Goal: Information Seeking & Learning: Check status

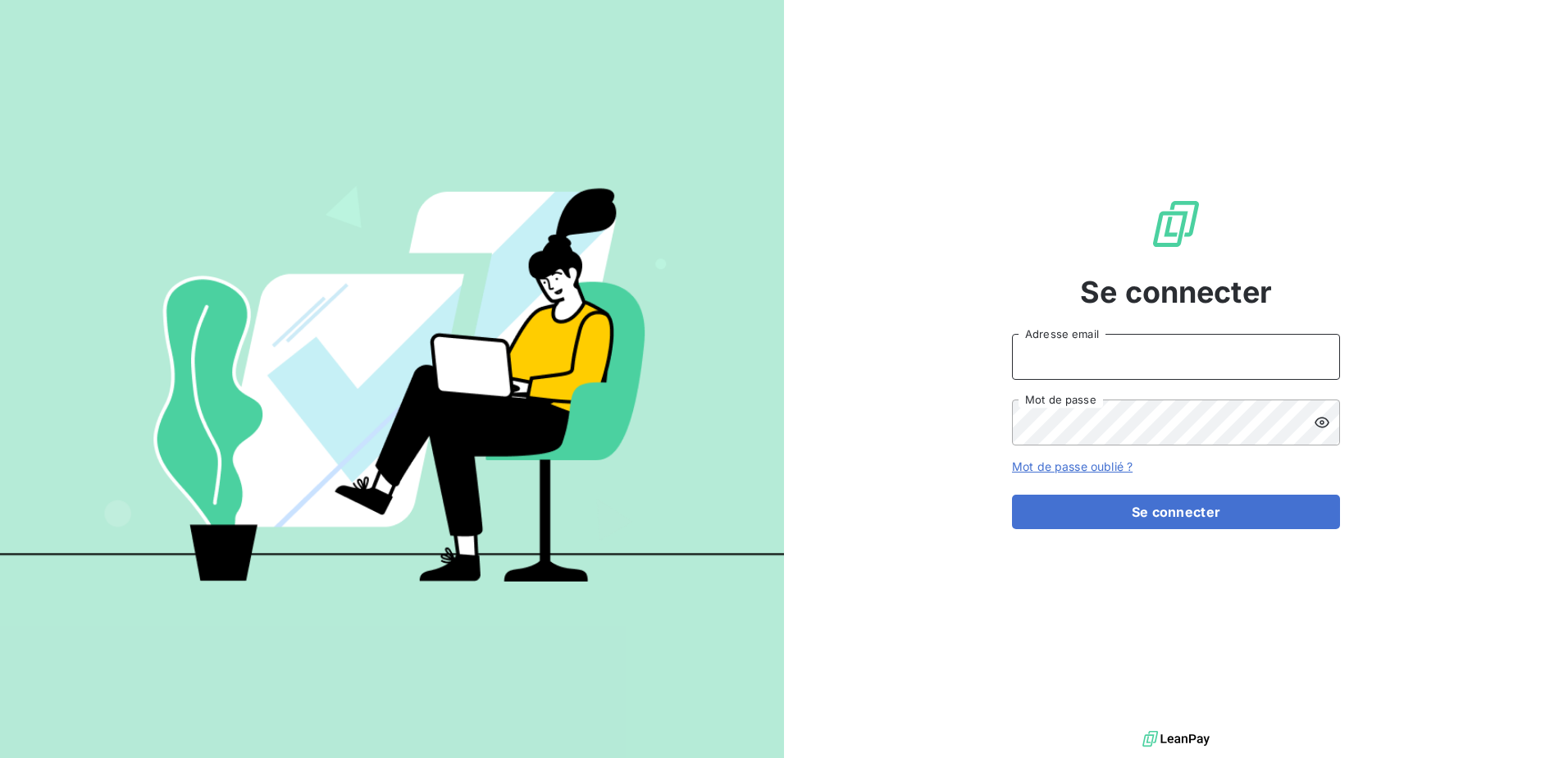
click at [1127, 361] on input "Adresse email" at bounding box center [1176, 356] width 328 height 46
type input "[PERSON_NAME][EMAIL_ADDRESS][DOMAIN_NAME]"
click at [1012, 495] on button "Se connecter" at bounding box center [1176, 512] width 328 height 35
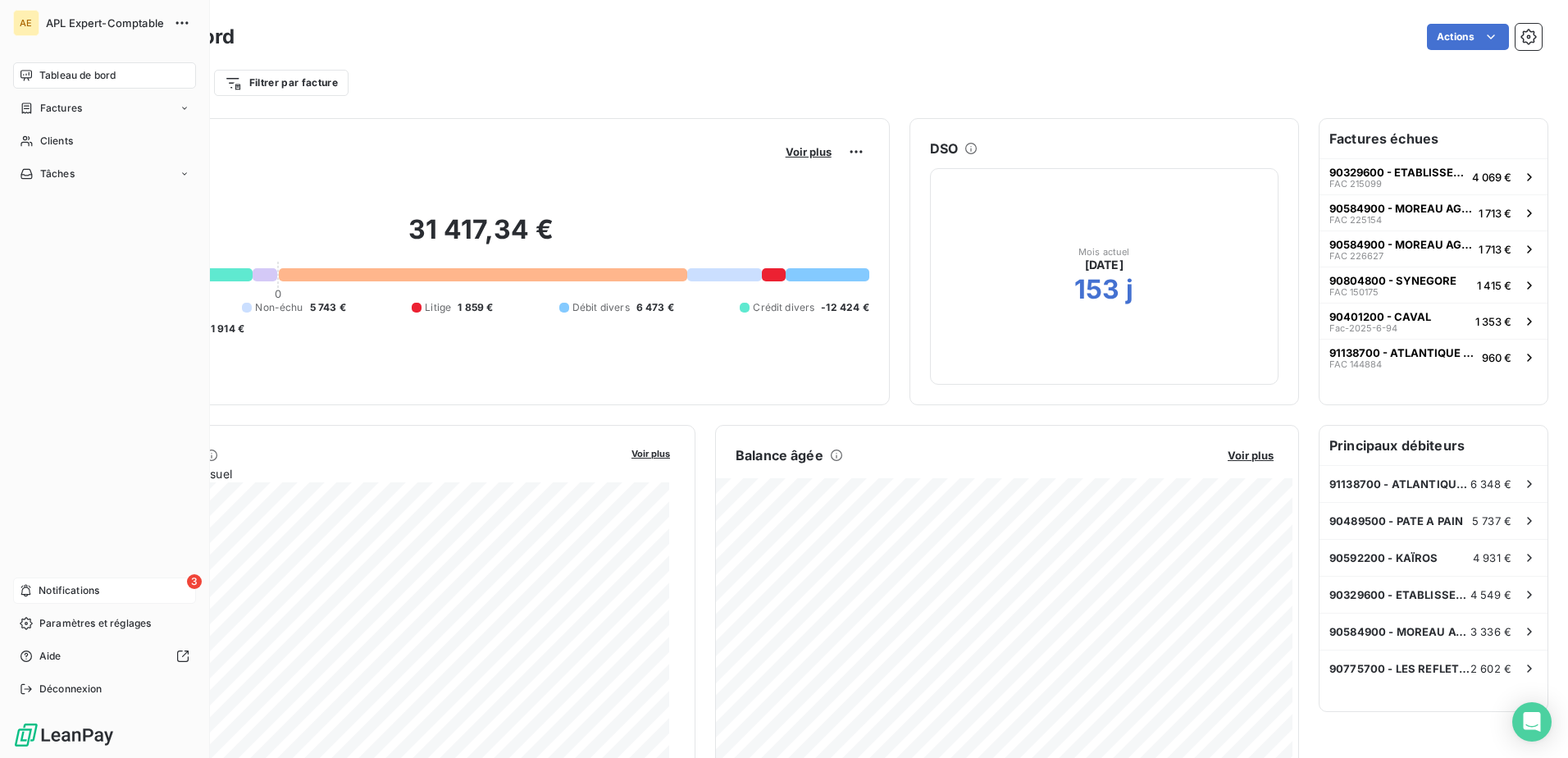
click at [35, 586] on div "3 Notifications" at bounding box center [105, 591] width 183 height 26
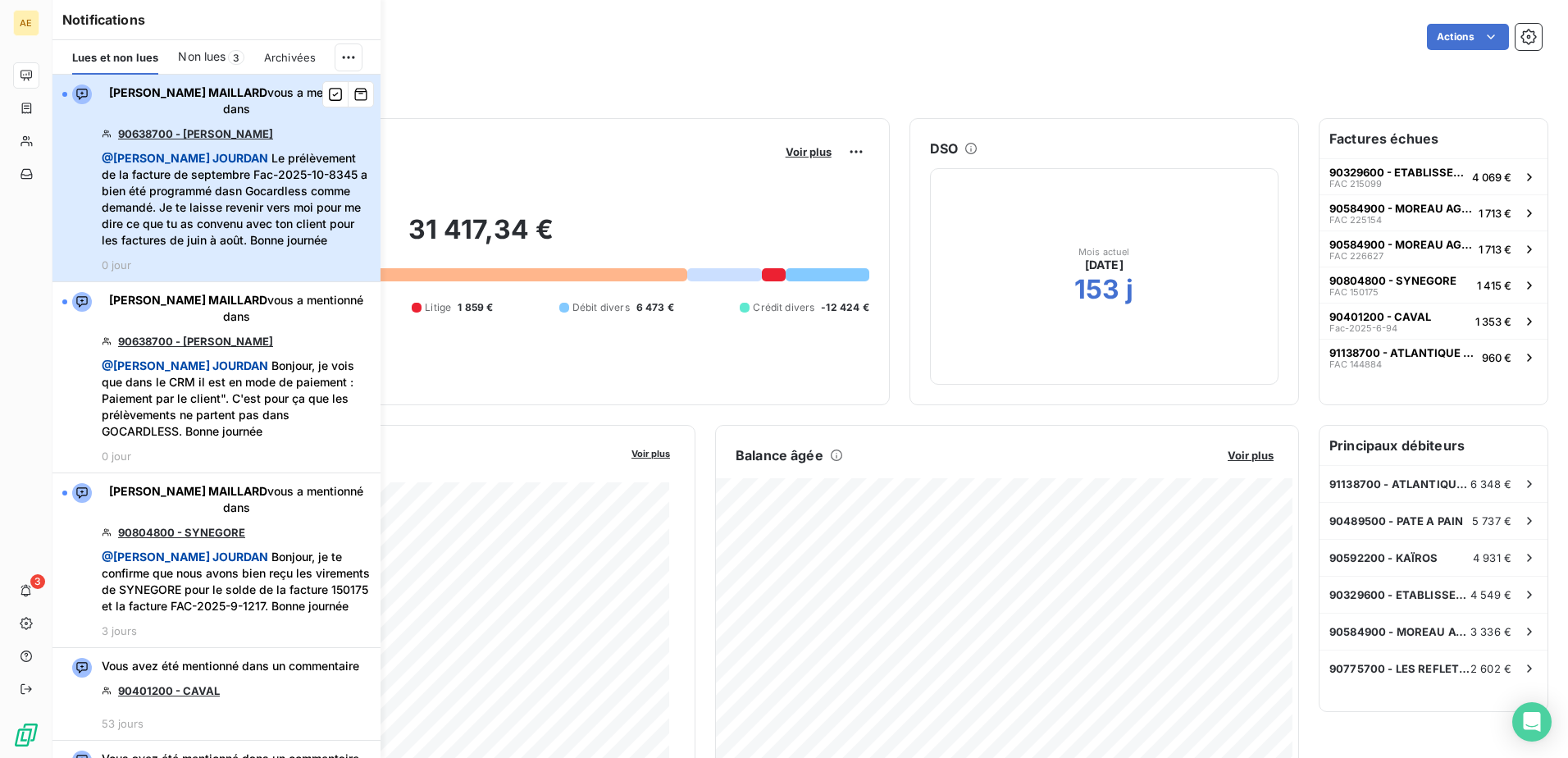
click at [302, 220] on span "@ [PERSON_NAME] Le prélèvement de la facture de septembre Fac-2025-10-8345 a bi…" at bounding box center [236, 199] width 269 height 98
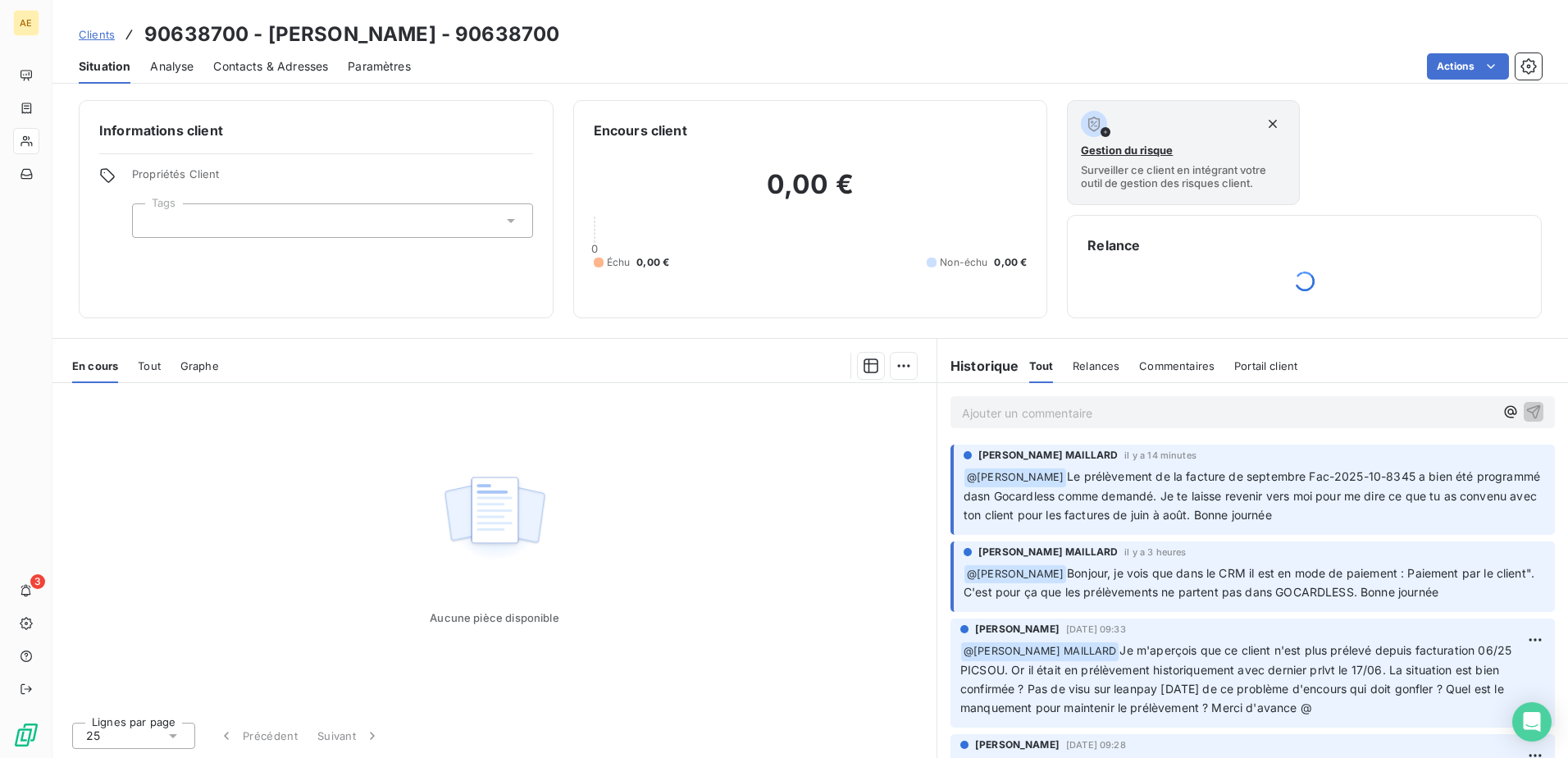
click at [1475, 498] on span "Le prélèvement de la facture de septembre Fac-2025-10-8345 a bien été programmé…" at bounding box center [1254, 496] width 580 height 52
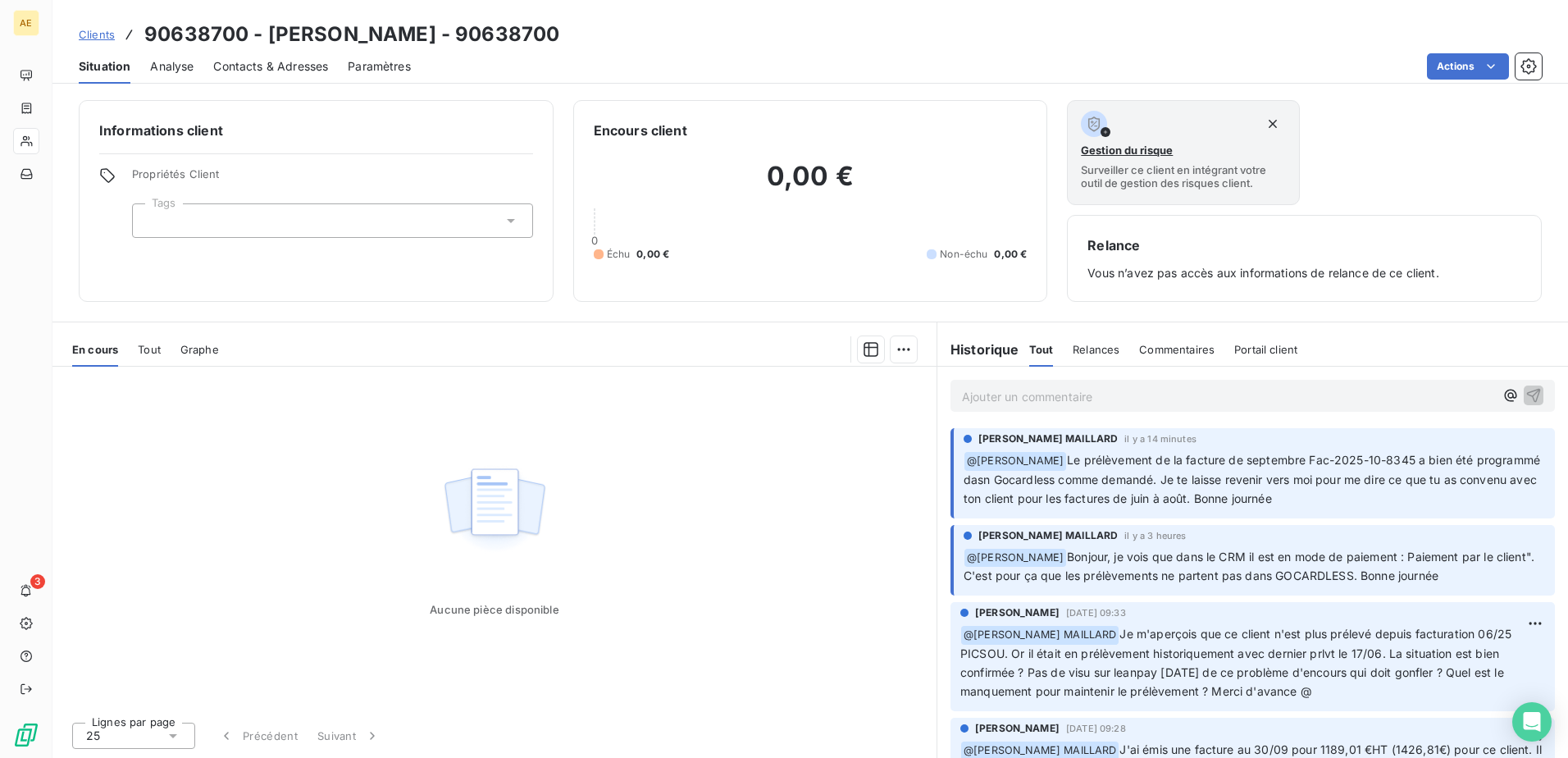
click at [1472, 467] on p "﻿ @ [PERSON_NAME] Le prélèvement de la facture de septembre Fac-2025-10-8345 a …" at bounding box center [1254, 480] width 582 height 58
click at [1139, 409] on div "Ajouter un commentaire ﻿" at bounding box center [1253, 396] width 605 height 32
click at [1505, 400] on icon "button" at bounding box center [1511, 396] width 12 height 12
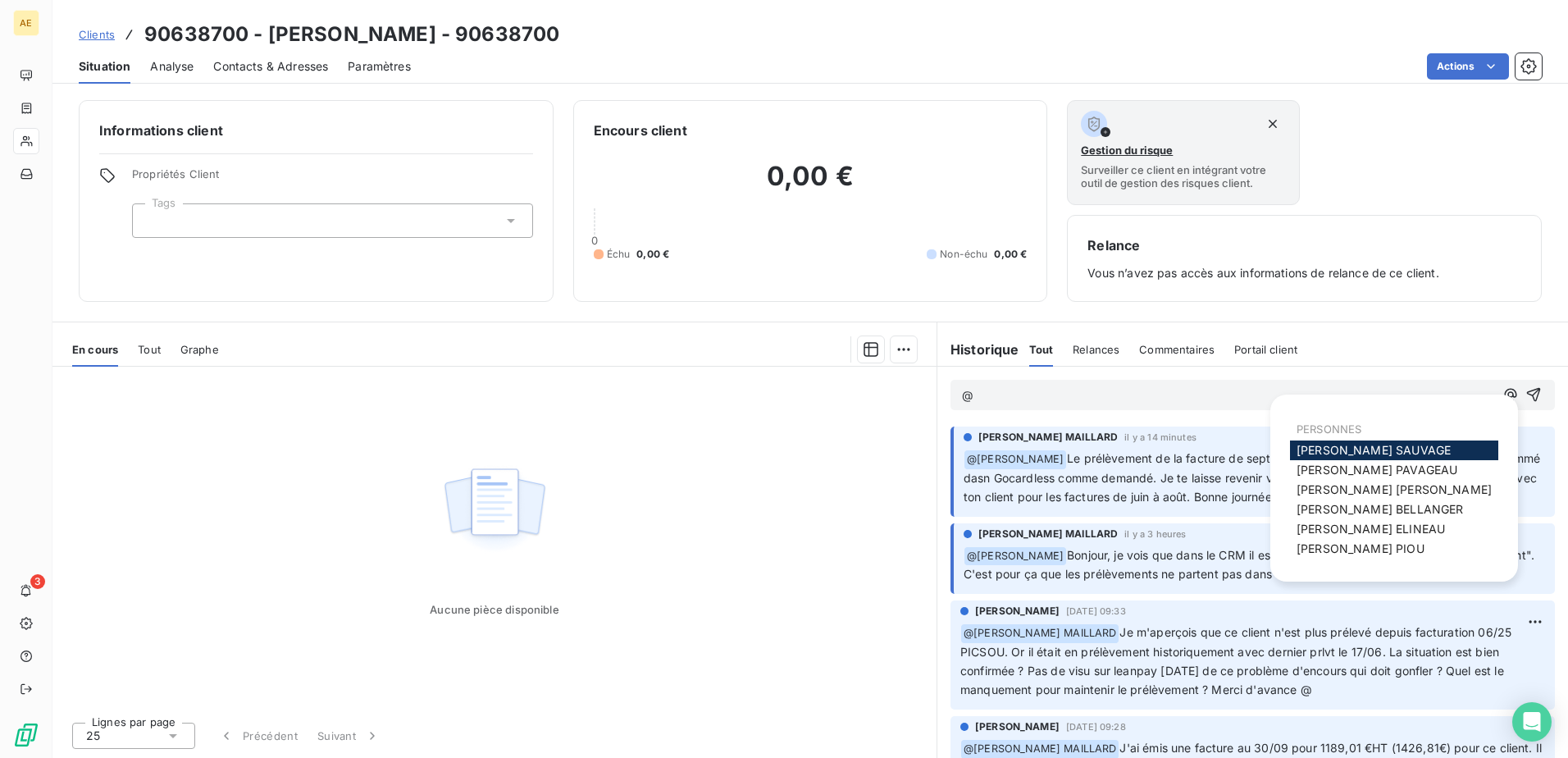
click at [1380, 487] on span "[PERSON_NAME] MAILLARD" at bounding box center [1395, 490] width 195 height 14
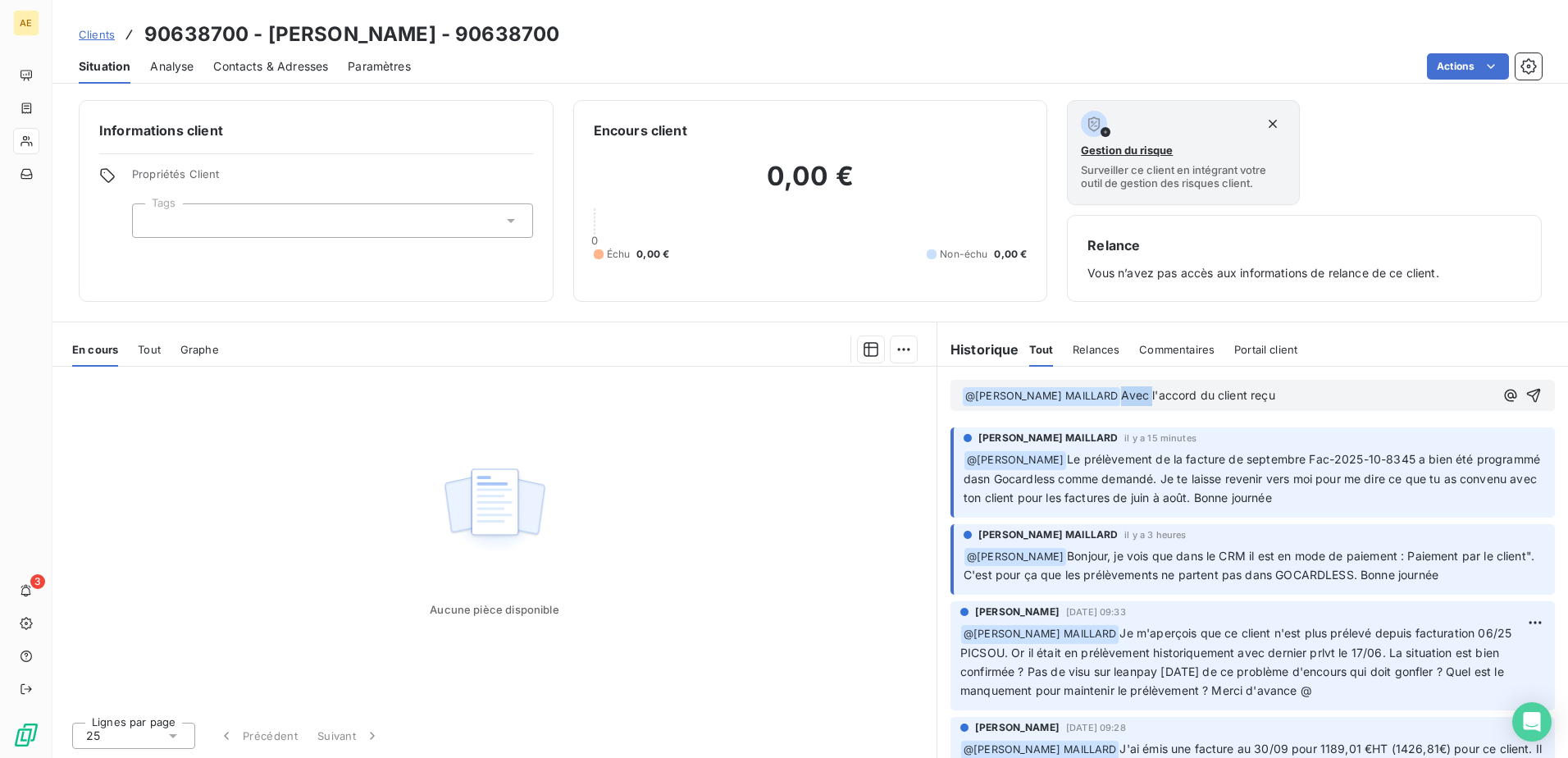
drag, startPoint x: 1157, startPoint y: 399, endPoint x: 1127, endPoint y: 400, distance: 30.0
click at [1127, 400] on span "Avec l'accord du client reçu" at bounding box center [1198, 395] width 153 height 14
click at [1130, 398] on span "Suite l'accord du client reçu" at bounding box center [1198, 395] width 153 height 14
drag, startPoint x: 1334, startPoint y: 396, endPoint x: 1342, endPoint y: 400, distance: 8.9
click at [1335, 396] on p "﻿ @ [PERSON_NAME] MAILLARD ﻿ Suite l'accord du client reçu" at bounding box center [1227, 396] width 532 height 20
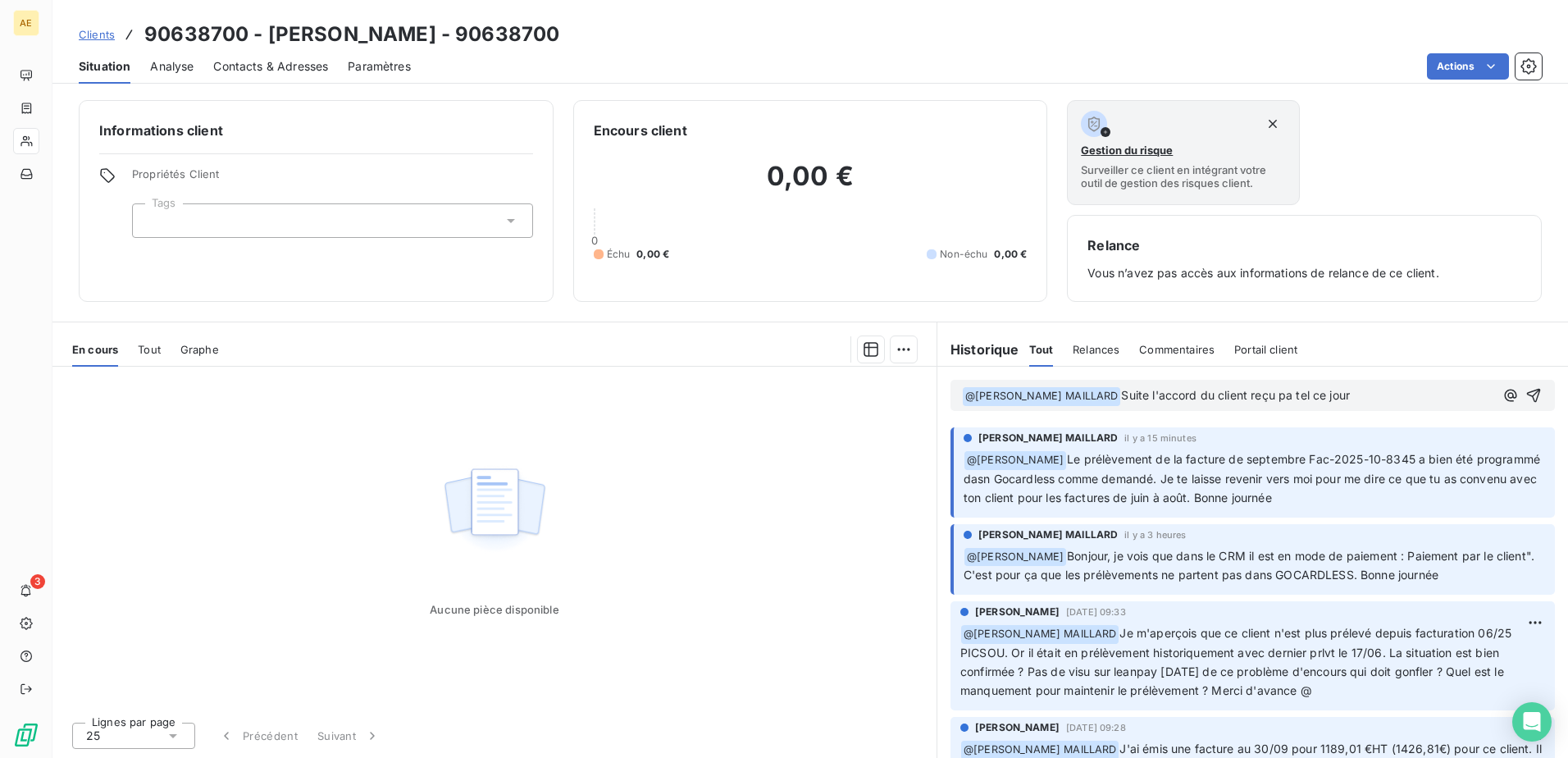
click at [1296, 396] on span "Suite l'accord du client reçu pa tel ce jour" at bounding box center [1235, 395] width 229 height 14
click at [1298, 395] on span "Suite l'accord du client reçu pa tel ce jour" at bounding box center [1235, 395] width 229 height 14
click at [1301, 397] on span "Suite l'accord du client reçu pa tel ce jour" at bounding box center [1235, 395] width 229 height 14
click at [1382, 396] on p "﻿ @ [PERSON_NAME] MAILLARD ﻿ Suite l'accord du client reçu par tel ce jour" at bounding box center [1227, 396] width 532 height 20
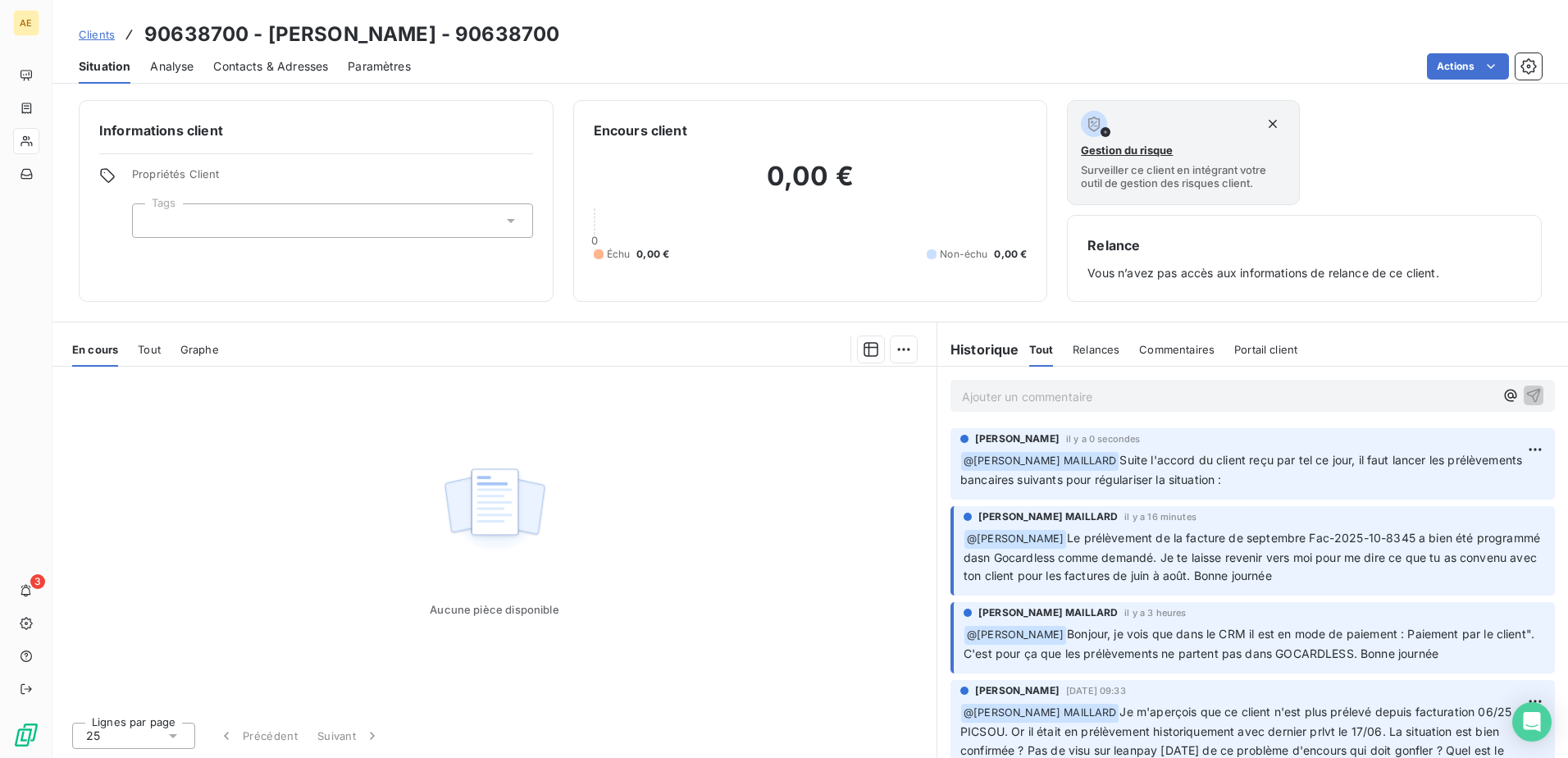
click at [1523, 450] on html "AE 3 Clients 90638700 - [PERSON_NAME] - 90638700 Situation Analyse Contacts & A…" at bounding box center [784, 379] width 1568 height 758
click at [1484, 489] on div "Editer" at bounding box center [1484, 485] width 91 height 26
click at [1524, 455] on html "AE 3 Clients 90638700 - [PERSON_NAME] - 90638700 Situation Analyse Contacts & A…" at bounding box center [784, 379] width 1568 height 758
click at [1473, 487] on div "Editer" at bounding box center [1484, 485] width 91 height 26
click at [1294, 484] on span "Suite l'accord du client reçu par tel ce jour, il faut lancer les prélèvements …" at bounding box center [1243, 470] width 565 height 34
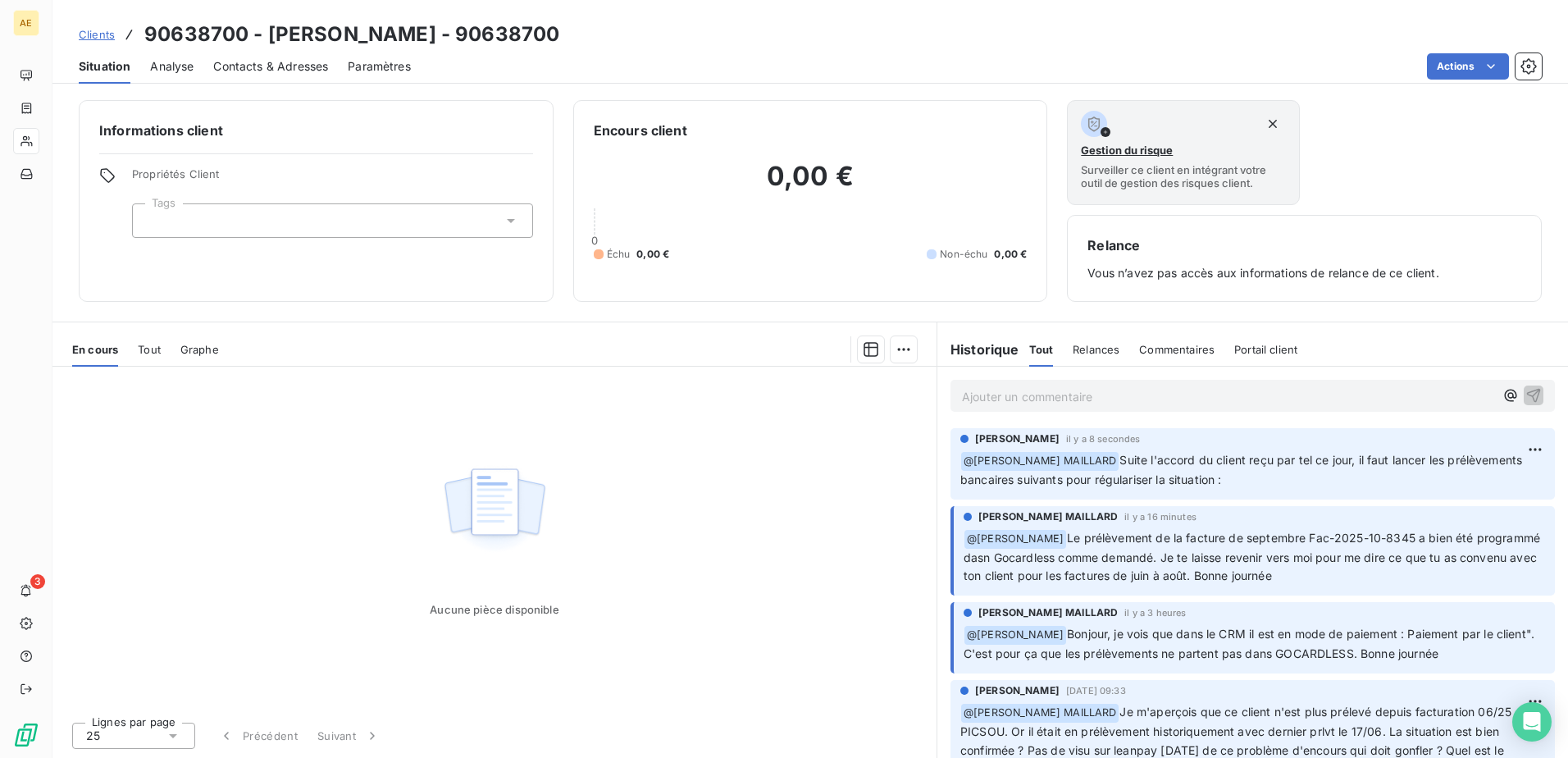
click at [1315, 485] on p "﻿ @ [PERSON_NAME] MAILLARD Suite l'accord du client reçu par tel ce jour, il fa…" at bounding box center [1253, 470] width 585 height 38
click at [1315, 485] on p "﻿ @ [PERSON_NAME] MAILLARD Suite l'accord du client reçu par tel ce jour, il fa…" at bounding box center [1253, 470] width 585 height 38
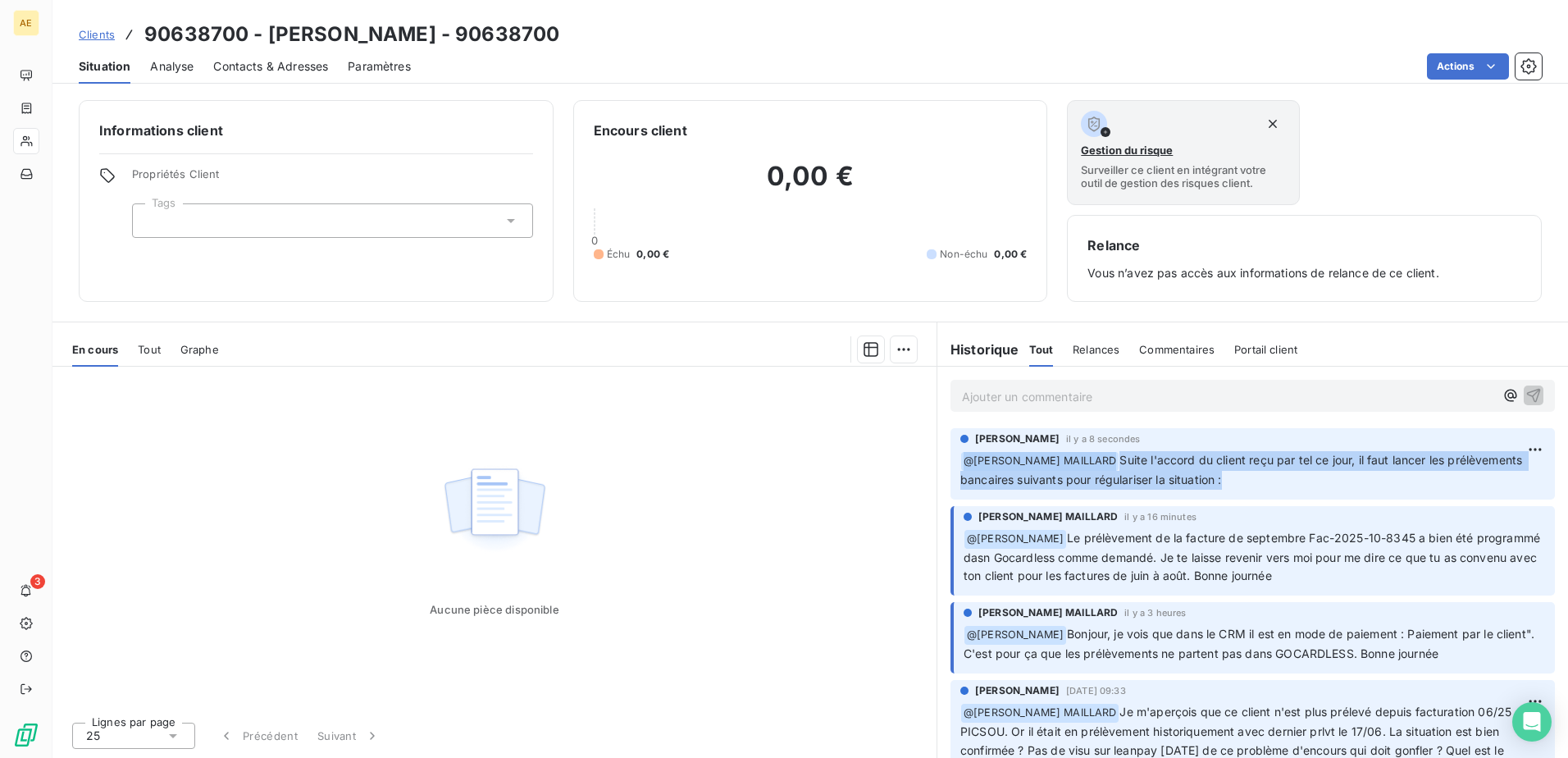
click at [1310, 484] on p "﻿ @ [PERSON_NAME] MAILLARD Suite l'accord du client reçu par tel ce jour, il fa…" at bounding box center [1253, 470] width 585 height 38
click at [1526, 449] on html "AE 3 Clients 90638700 - [PERSON_NAME] - 90638700 Situation Analyse Contacts & A…" at bounding box center [784, 379] width 1568 height 758
click at [1487, 489] on div "Editer" at bounding box center [1484, 485] width 91 height 26
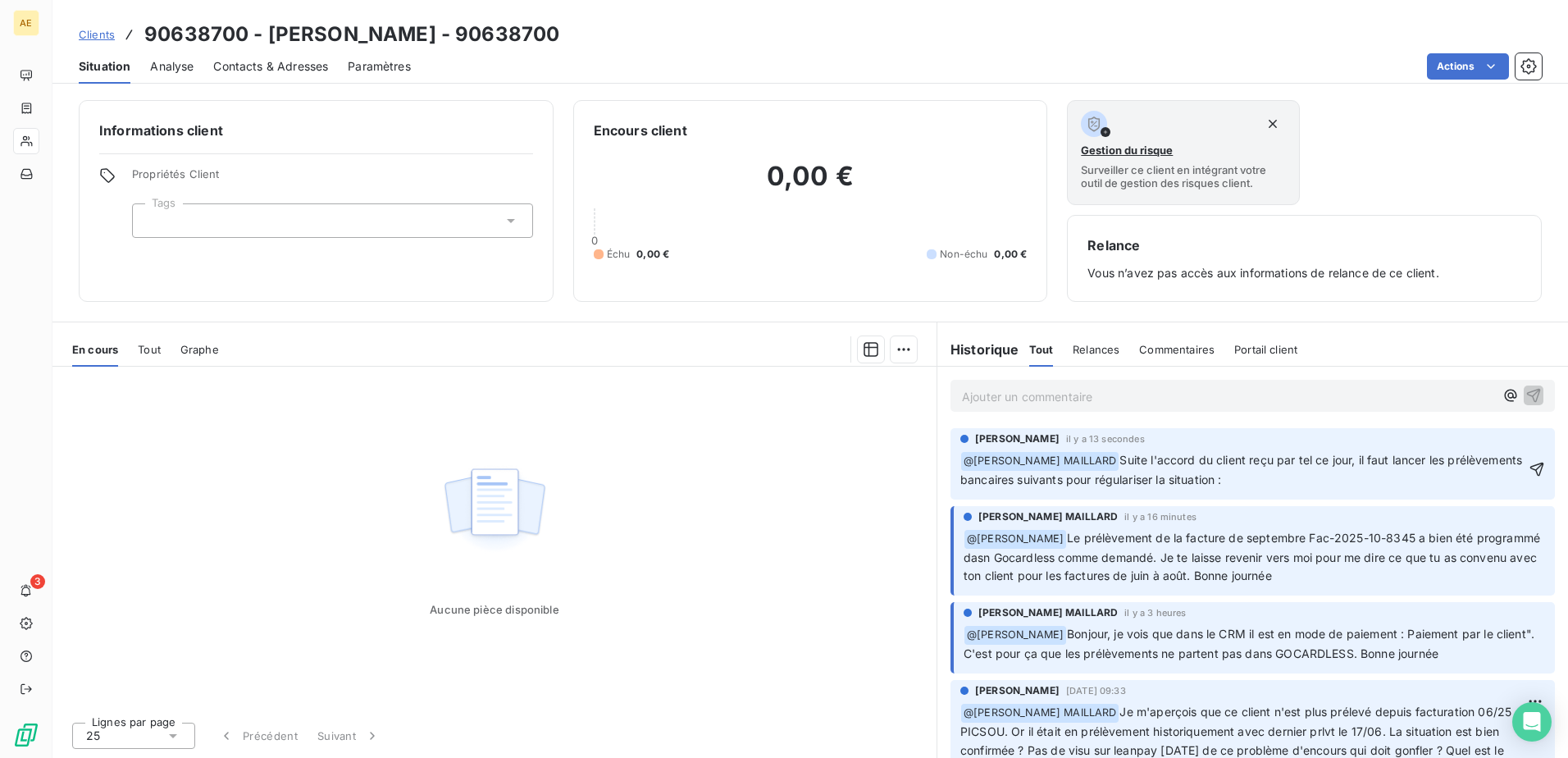
click at [1364, 484] on p "﻿ @ [PERSON_NAME] MAILLARD ﻿ Suite l'accord du client reçu par tel ce jour, il …" at bounding box center [1243, 470] width 565 height 38
click at [1453, 479] on span "Suite l'accord du client reçu par tel ce jour, il faut lancer les prélèvements …" at bounding box center [1243, 470] width 565 height 34
drag, startPoint x: 1453, startPoint y: 480, endPoint x: 1308, endPoint y: 478, distance: 145.0
click at [1308, 478] on span "Suite l'accord du client reçu par tel ce jour, il faut lancer les prélèvements …" at bounding box center [1243, 470] width 565 height 34
copy span "fact 06/25 = prlvt au 15/12"
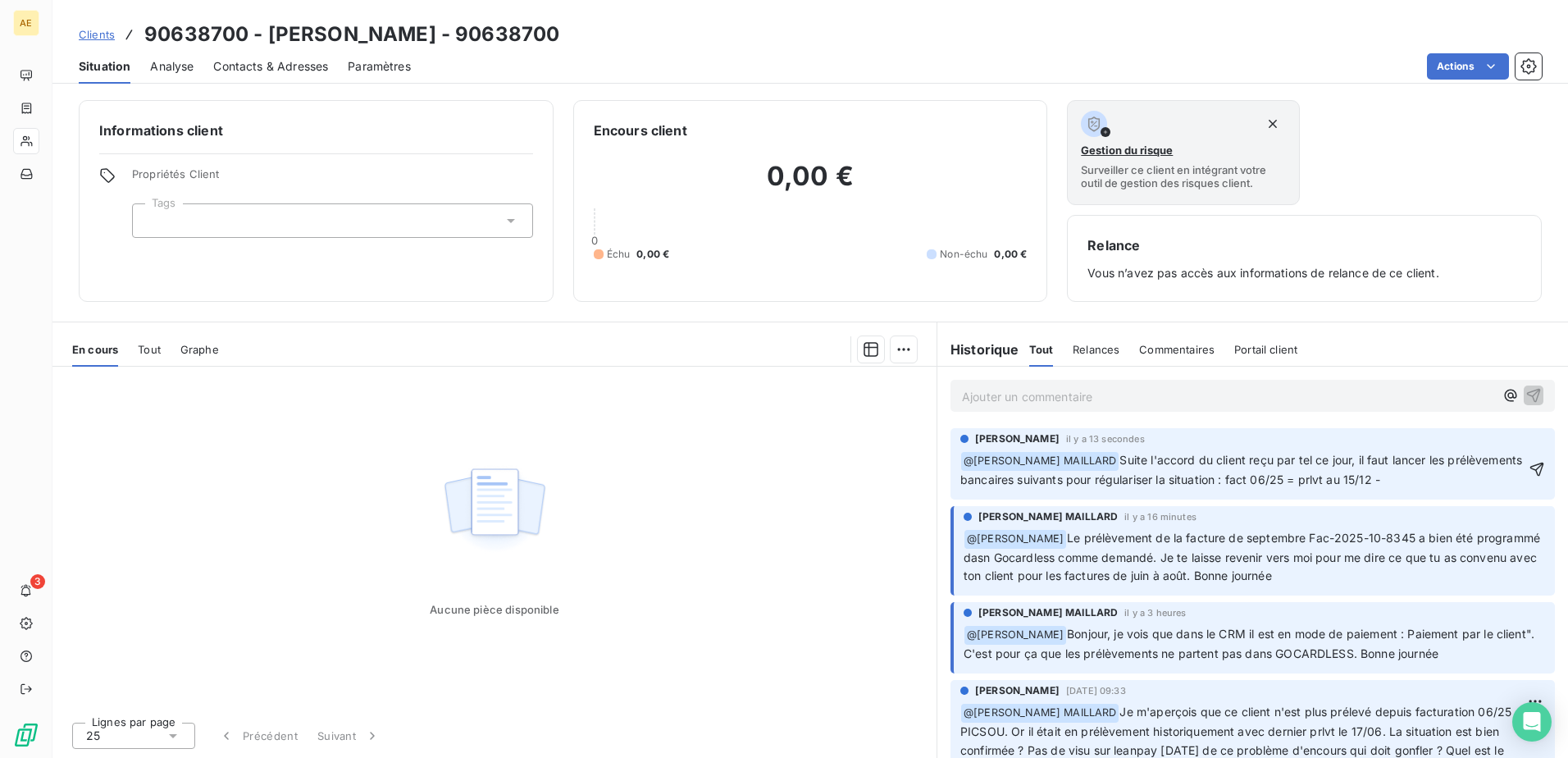
click at [1473, 476] on p "﻿ @ [PERSON_NAME] MAILLARD ﻿ Suite l'accord du client reçu par tel ce jour, il …" at bounding box center [1243, 470] width 565 height 38
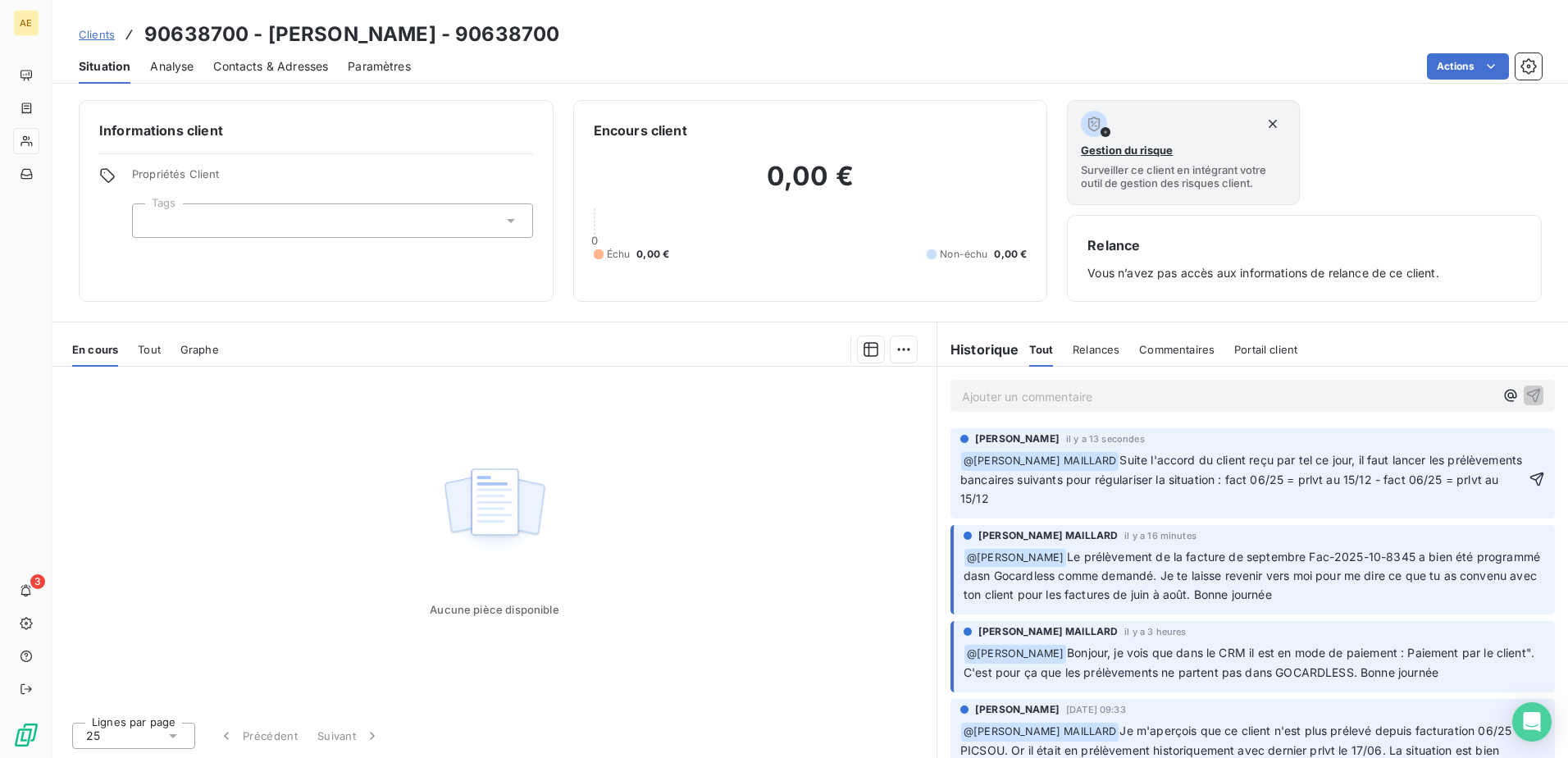
drag, startPoint x: 971, startPoint y: 498, endPoint x: 1033, endPoint y: 522, distance: 66.5
click at [976, 498] on span "Suite l'accord du client reçu par tel ce jour, il faut lancer les prélèvements …" at bounding box center [1243, 479] width 565 height 52
click at [1078, 498] on span "Suite l'accord du client reçu par tel ce jour, il faut lancer les prélèvements …" at bounding box center [1243, 479] width 565 height 52
drag, startPoint x: 1468, startPoint y: 489, endPoint x: 1135, endPoint y: 515, distance: 334.0
click at [1135, 515] on div "[PERSON_NAME] il y a 13 secondes ﻿ @ [PERSON_NAME] MAILLARD ﻿ Suite l'accord du…" at bounding box center [1253, 474] width 605 height 91
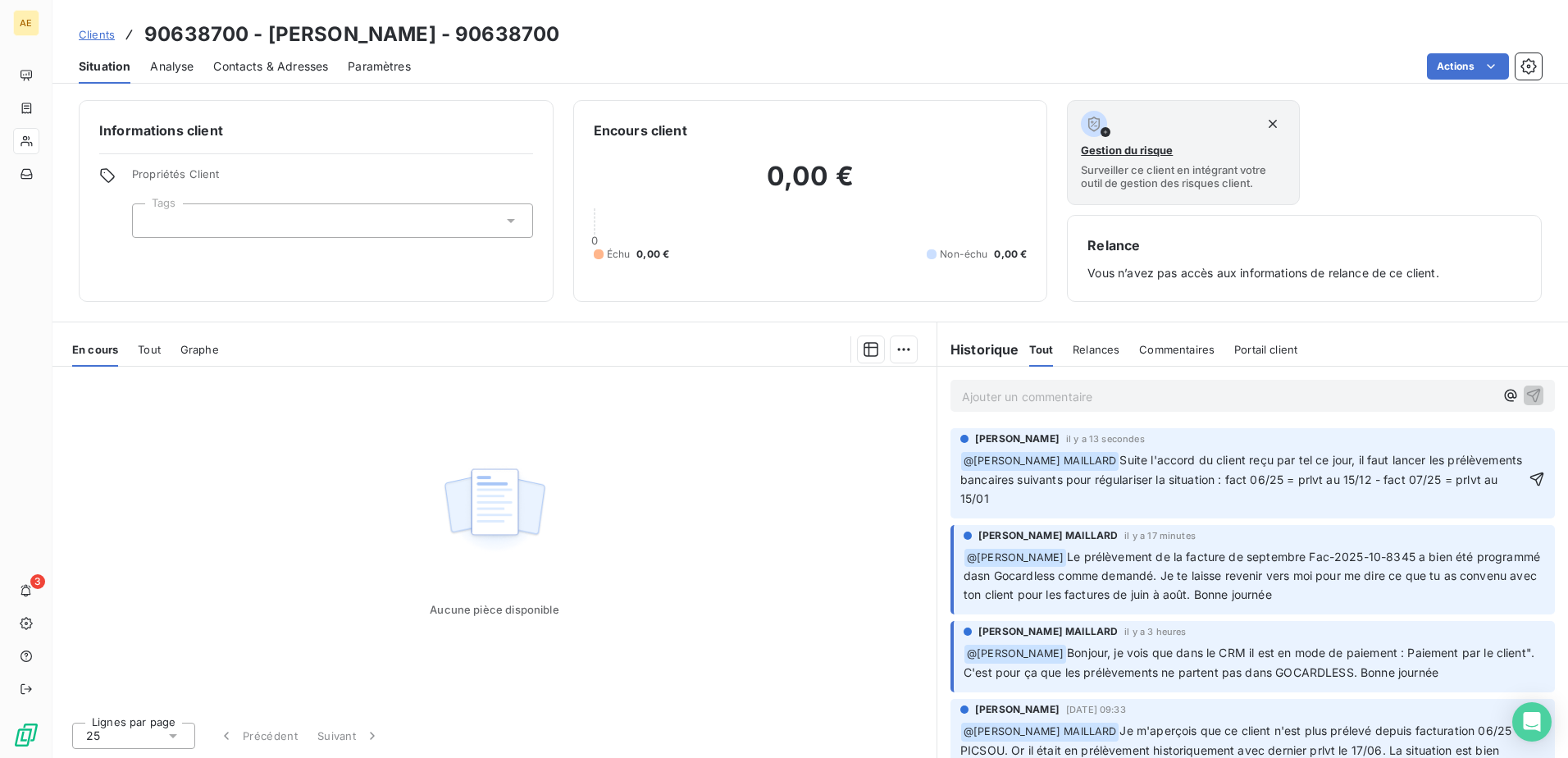
copy span "- fact 07/25 = prlvt au 15/01"
click at [1123, 504] on p "﻿ @ [PERSON_NAME] MAILLARD ﻿ Suite l'accord du client reçu par tel ce jour, il …" at bounding box center [1243, 480] width 565 height 58
drag, startPoint x: 1131, startPoint y: 498, endPoint x: 1220, endPoint y: 511, distance: 89.9
click at [1131, 498] on span "Suite l'accord du client reçu par tel ce jour, il faut lancer les prélèvements …" at bounding box center [1243, 479] width 565 height 52
drag, startPoint x: 1216, startPoint y: 497, endPoint x: 1269, endPoint y: 518, distance: 57.0
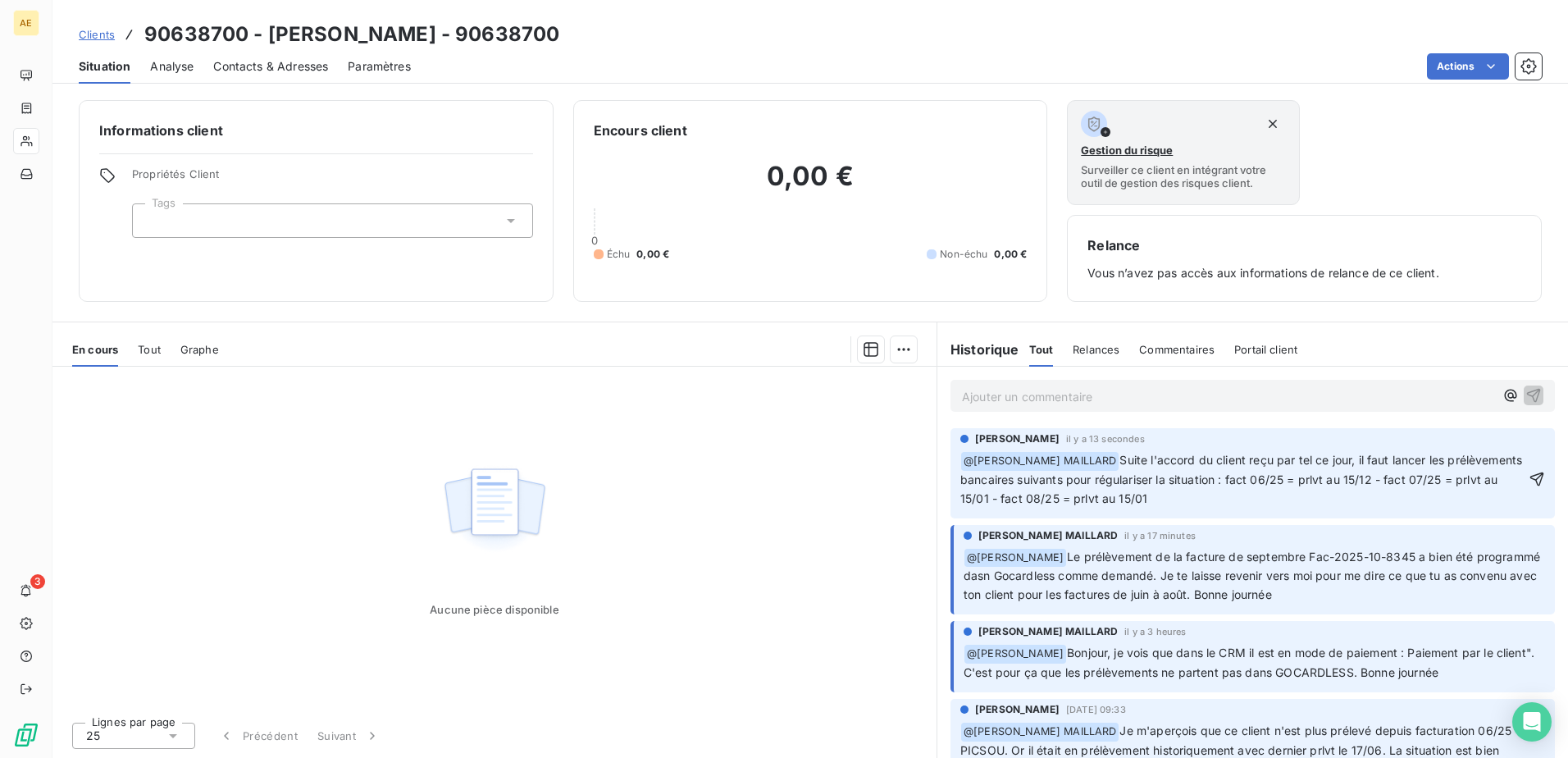
click at [1220, 499] on span "Suite l'accord du client reçu par tel ce jour, il faut lancer les prélèvements …" at bounding box center [1243, 479] width 565 height 52
click at [1357, 506] on p "﻿ @ [PERSON_NAME] MAILLARD ﻿ Suite l'accord du client reçu par tel ce jour, il …" at bounding box center [1243, 480] width 565 height 58
click at [1082, 503] on span "Suite l'accord du client reçu par tel ce jour, il faut lancer les prélèvements …" at bounding box center [1243, 479] width 565 height 52
click at [1257, 498] on span "Suite l'accord du client reçu par tel ce jour, il faut lancer les prélèvements …" at bounding box center [1243, 479] width 565 height 52
click at [1455, 482] on span "Suite l'accord du client reçu par tel ce jour, il faut lancer les prélèvements …" at bounding box center [1243, 479] width 565 height 52
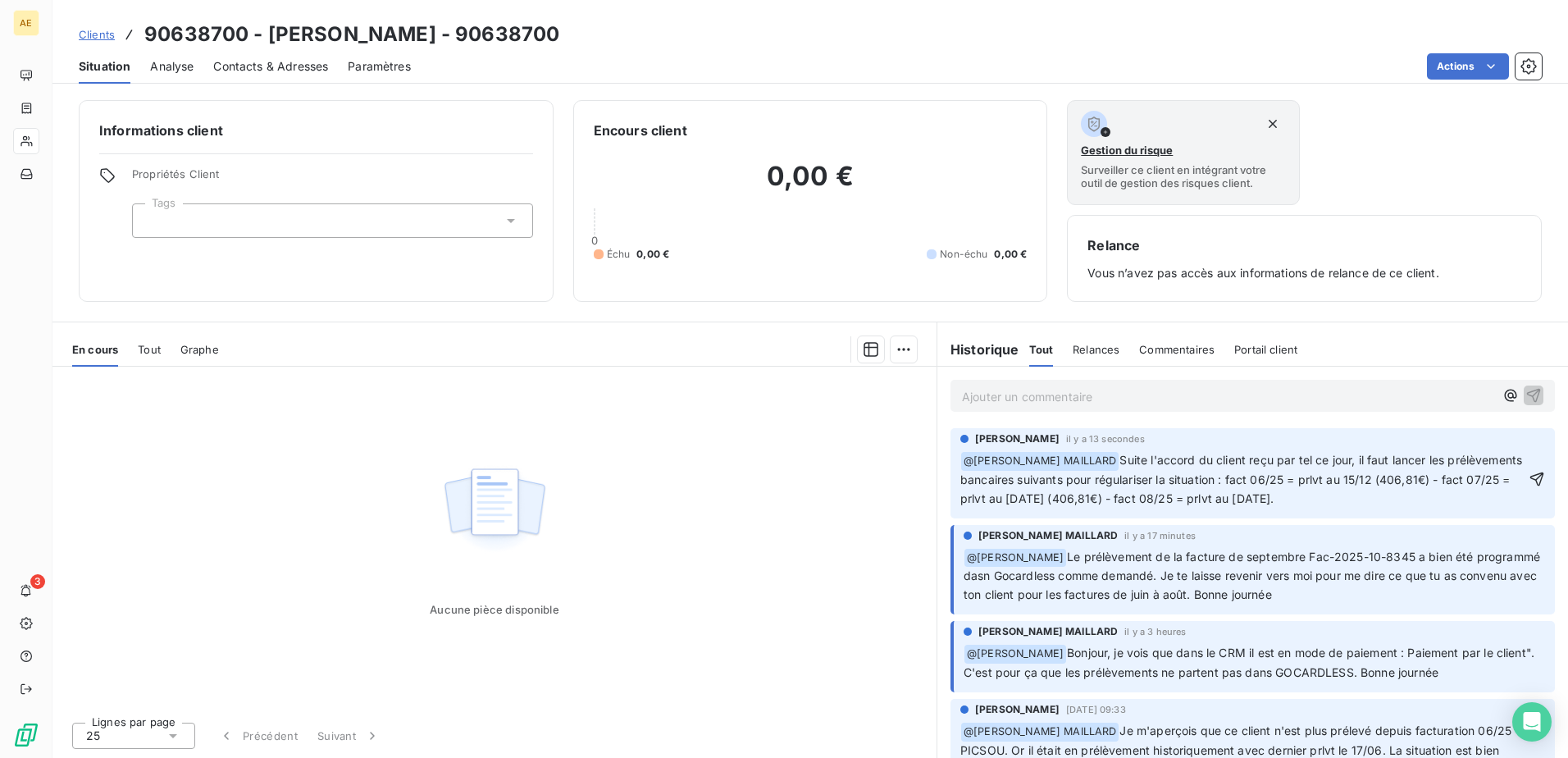
click at [1368, 499] on span "Suite l'accord du client reçu par tel ce jour, il faut lancer les prélèvements …" at bounding box center [1243, 479] width 565 height 52
click at [1529, 475] on icon "button" at bounding box center [1537, 478] width 17 height 17
